Goal: Complete application form

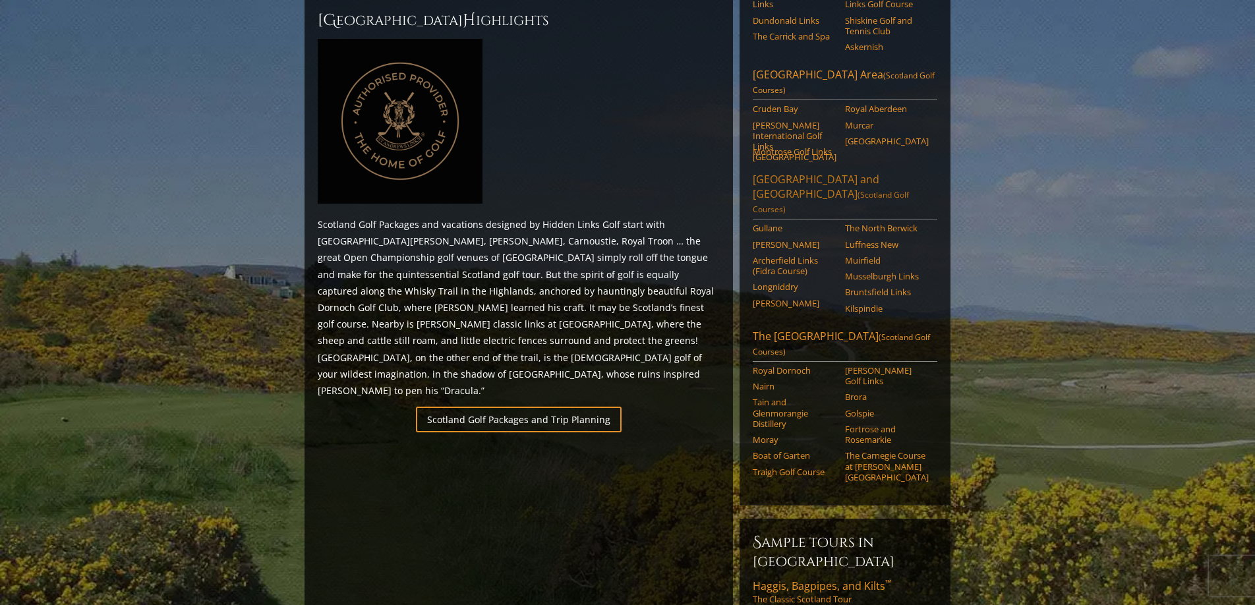
scroll to position [597, 0]
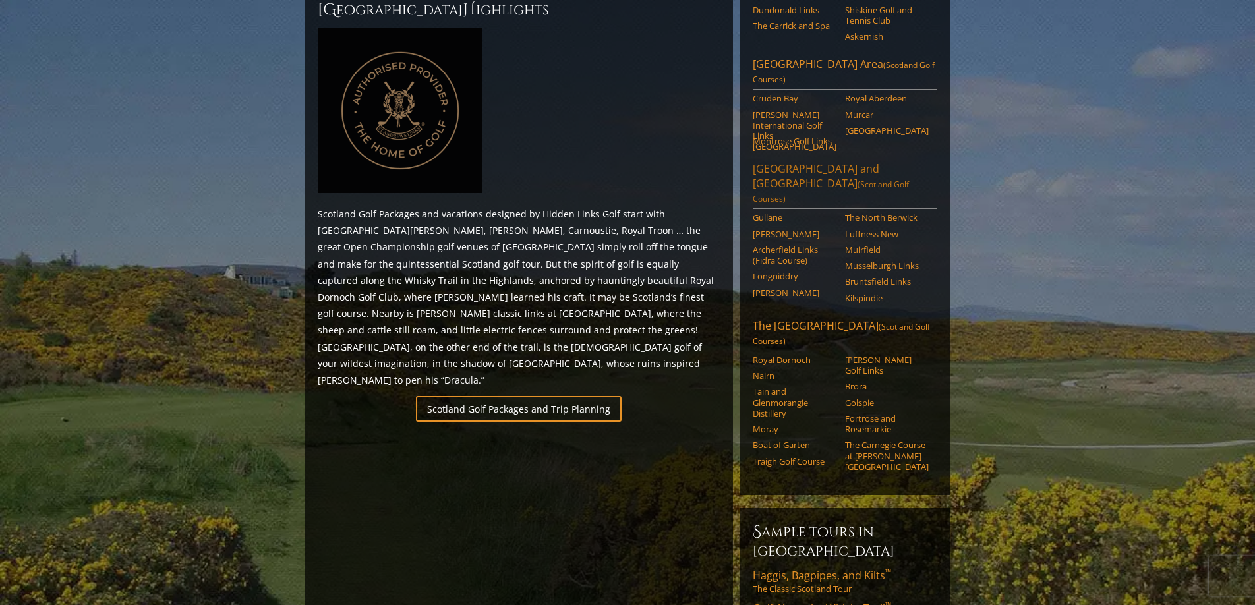
click at [828, 161] on link "[GEOGRAPHIC_DATA] and [GEOGRAPHIC_DATA] ([GEOGRAPHIC_DATA] Golf Courses)" at bounding box center [845, 184] width 185 height 47
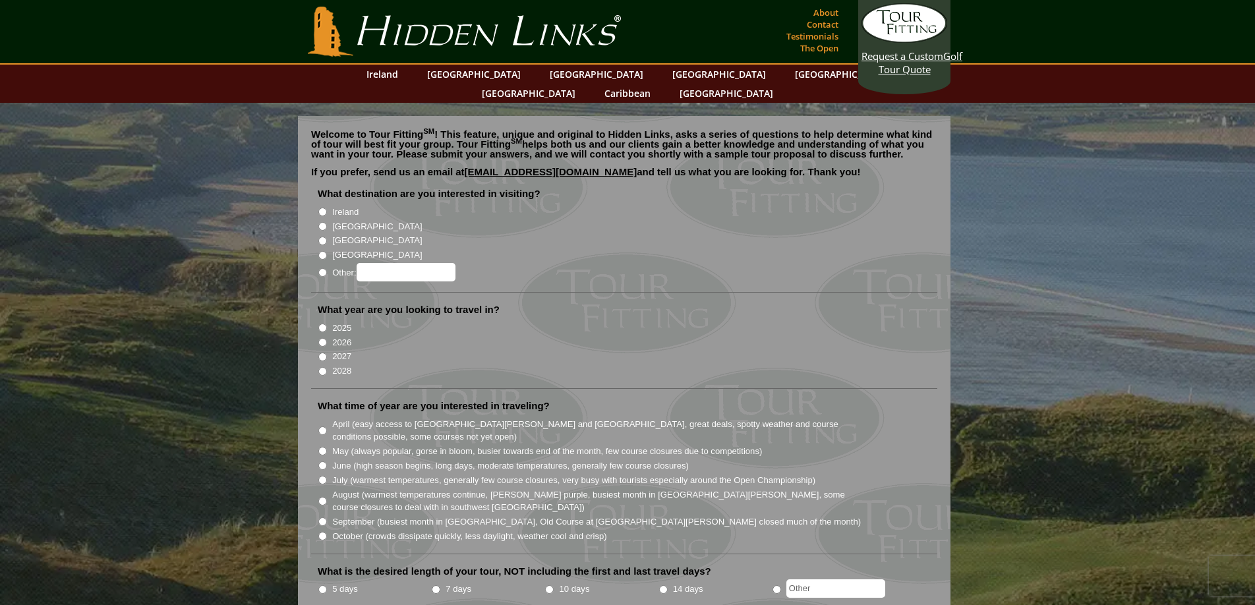
click at [476, 130] on p "Welcome to Tour Fitting SM ! This feature, unique and original to Hidden Links,…" at bounding box center [624, 144] width 626 height 30
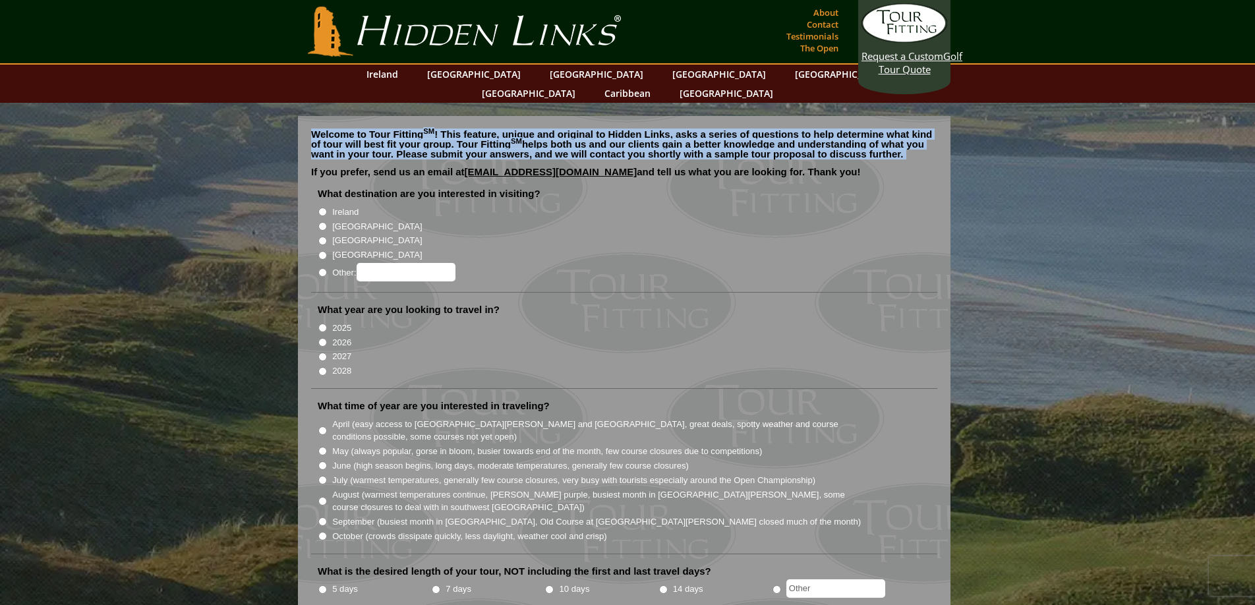
click at [476, 130] on p "Welcome to Tour Fitting SM ! This feature, unique and original to Hidden Links,…" at bounding box center [624, 144] width 626 height 30
click at [355, 129] on p "Welcome to Tour Fitting SM ! This feature, unique and original to Hidden Links,…" at bounding box center [624, 144] width 626 height 30
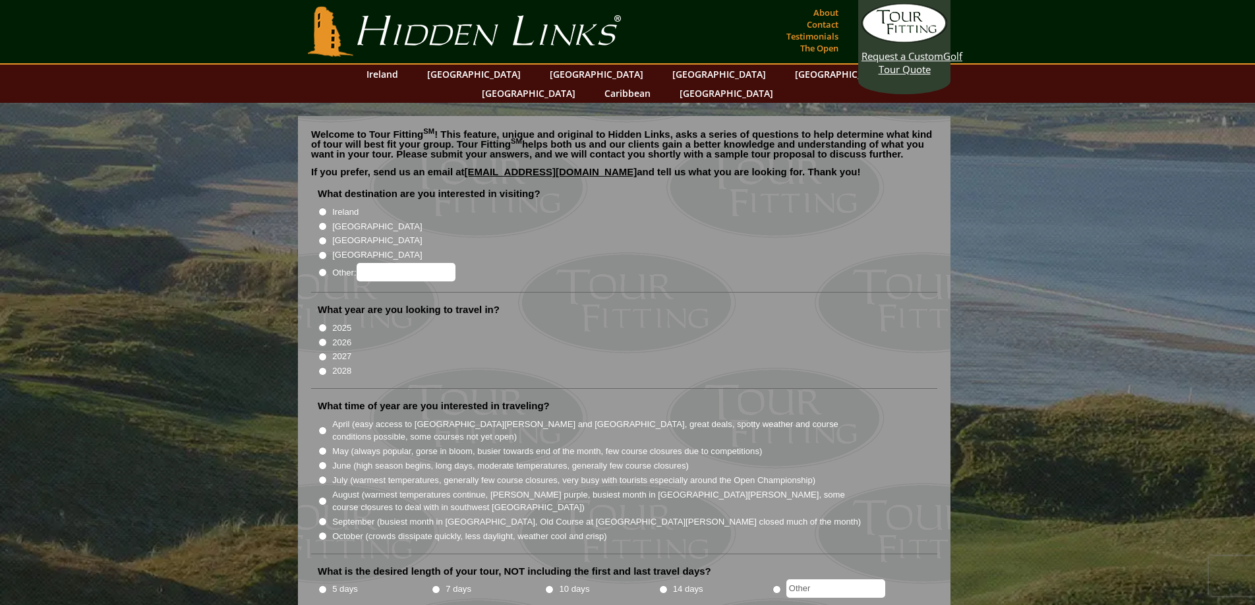
click at [356, 187] on label "What destination are you interested in visiting?" at bounding box center [429, 193] width 223 height 13
click at [351, 167] on p "If you prefer, send us an email at golf@hiddenlinksgolf.com and tell us what yo…" at bounding box center [624, 177] width 626 height 20
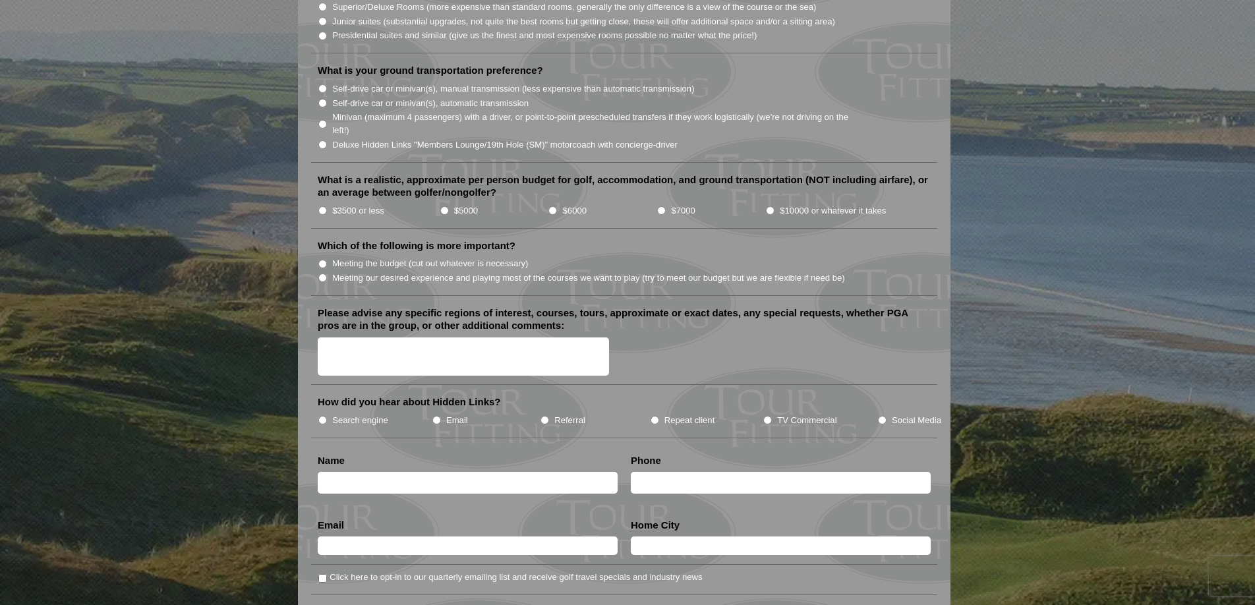
scroll to position [1353, 0]
